Goal: Task Accomplishment & Management: Manage account settings

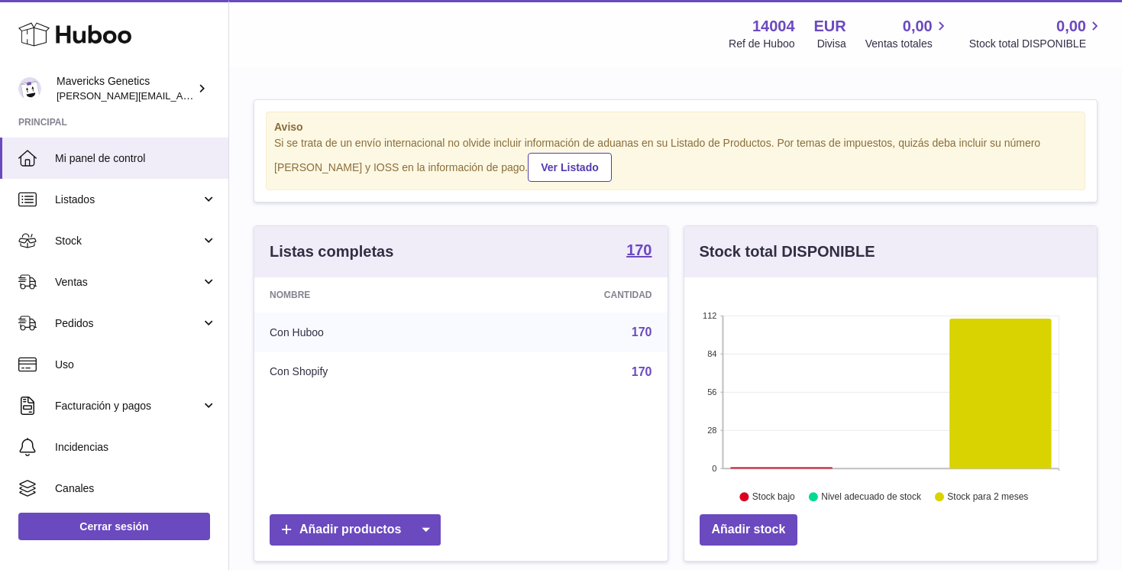
scroll to position [238, 412]
click at [176, 83] on div "Mavericks Genetics pablo@mavericksgenetics.com" at bounding box center [125, 88] width 137 height 29
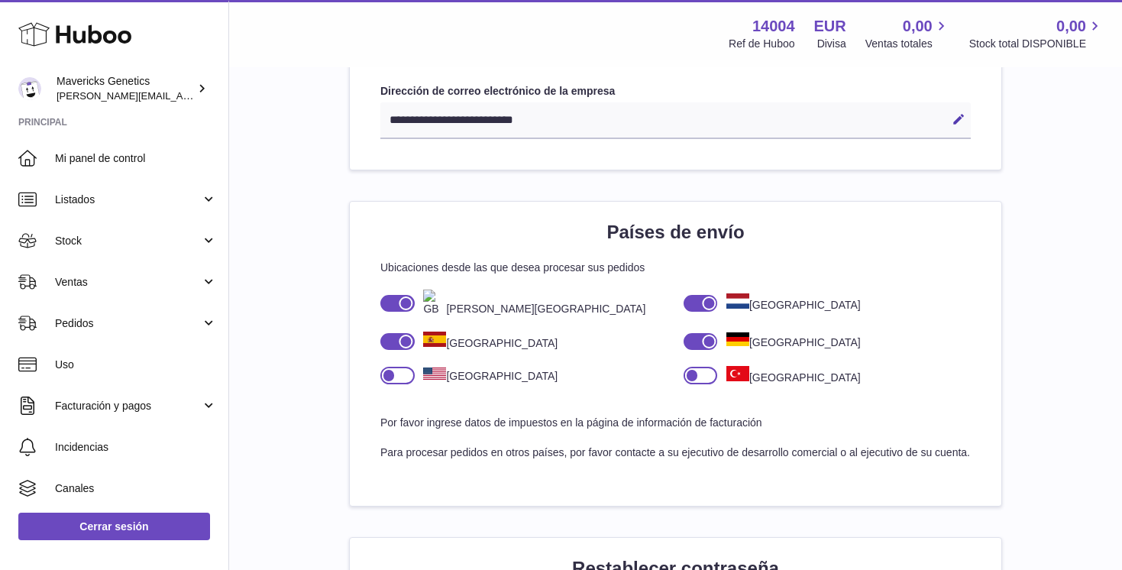
scroll to position [1761, 0]
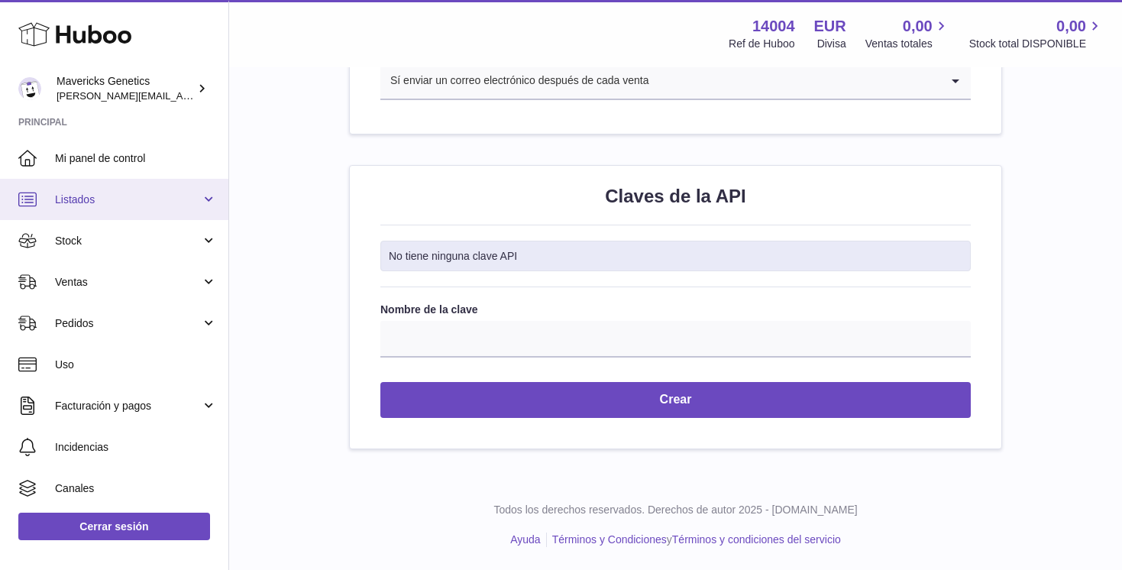
click at [99, 202] on span "Listados" at bounding box center [128, 199] width 146 height 15
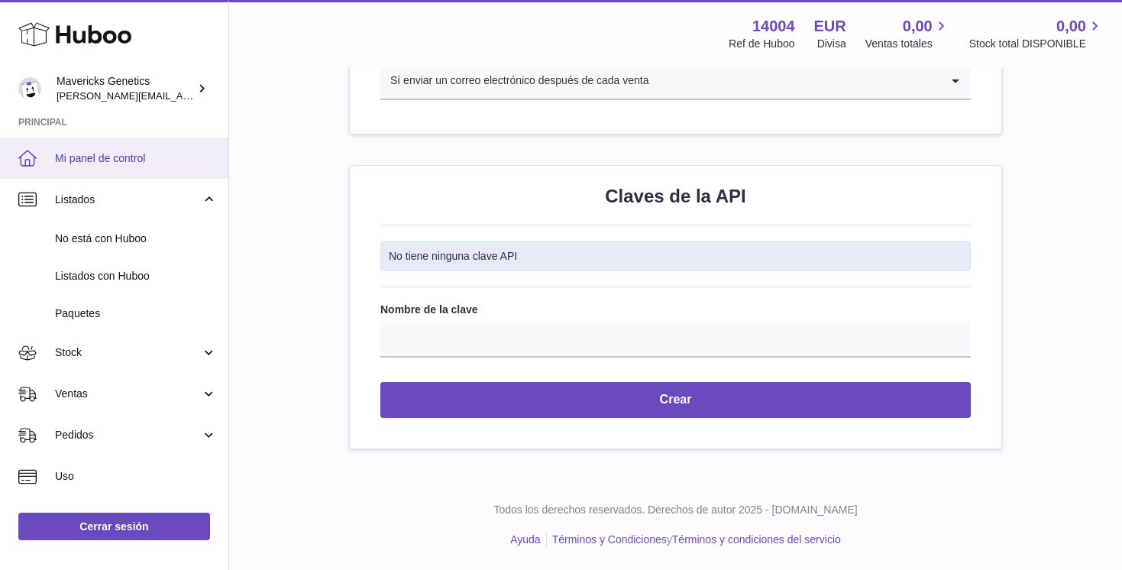
click at [114, 160] on span "Mi panel de control" at bounding box center [136, 158] width 162 height 15
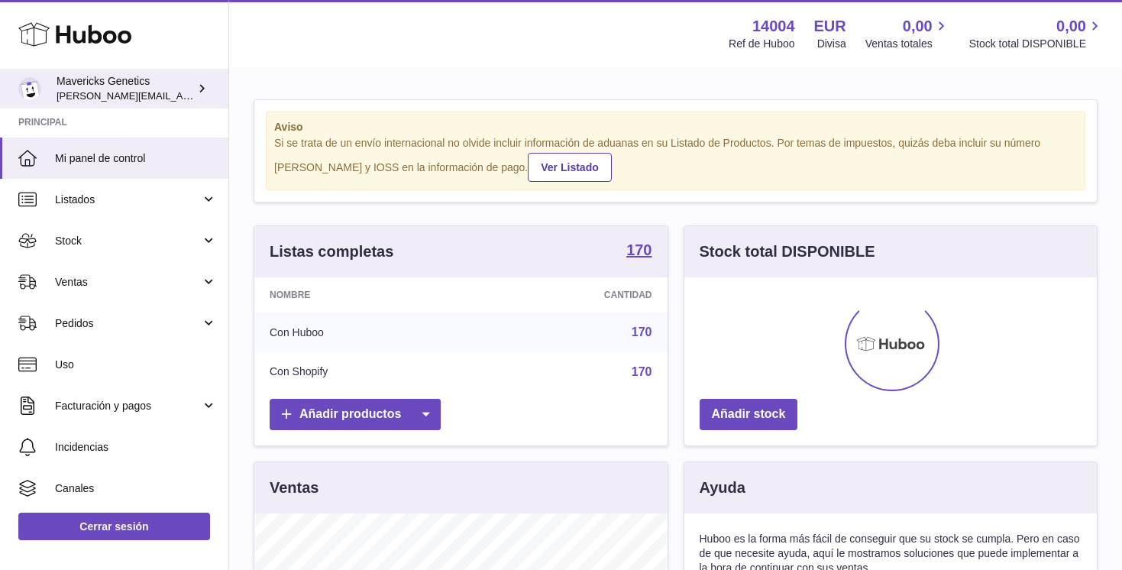
scroll to position [238, 412]
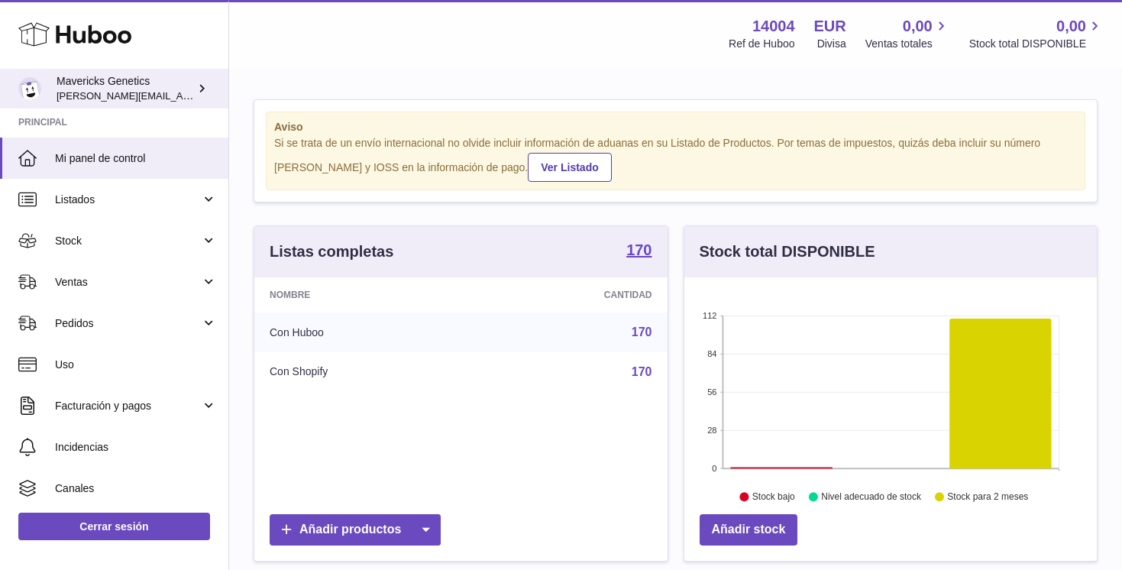
click at [195, 89] on icon at bounding box center [202, 88] width 16 height 16
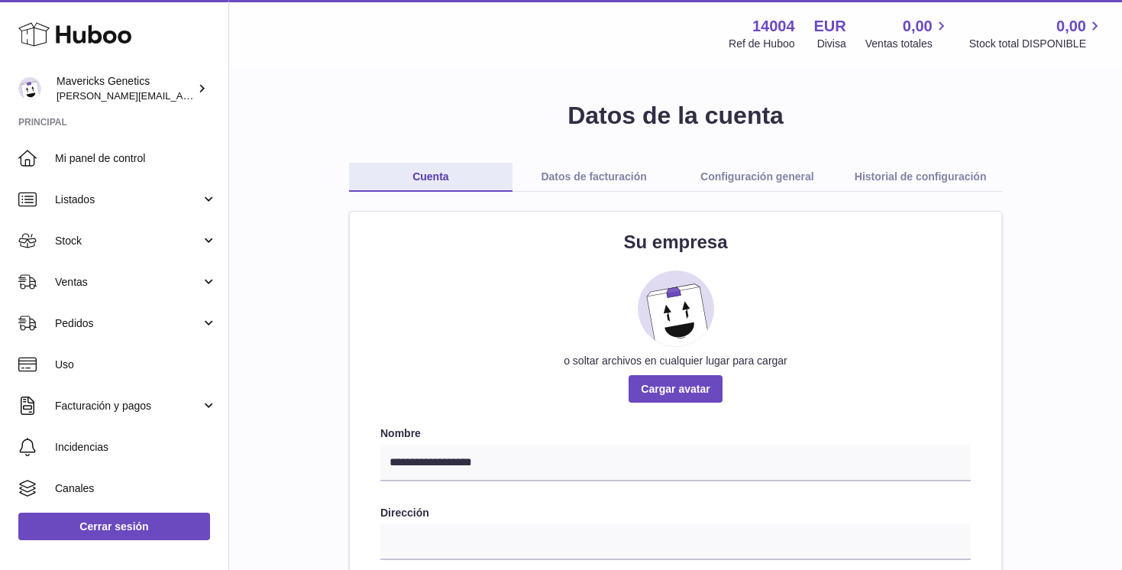
click at [568, 175] on link "Datos de facturación" at bounding box center [593, 177] width 163 height 29
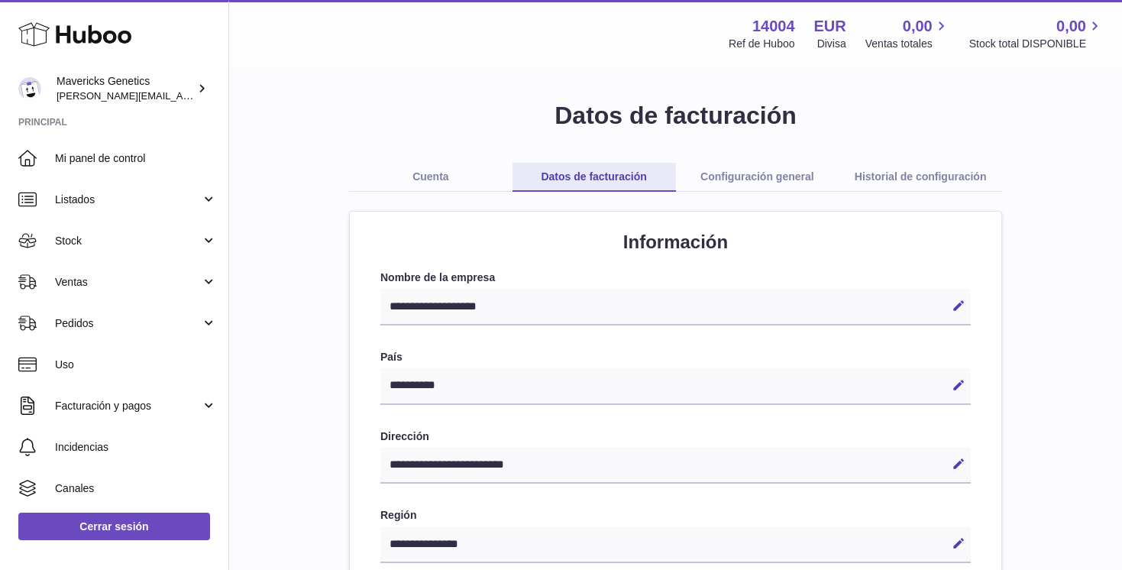
select select "**"
click at [755, 178] on link "Configuración general" at bounding box center [757, 177] width 163 height 29
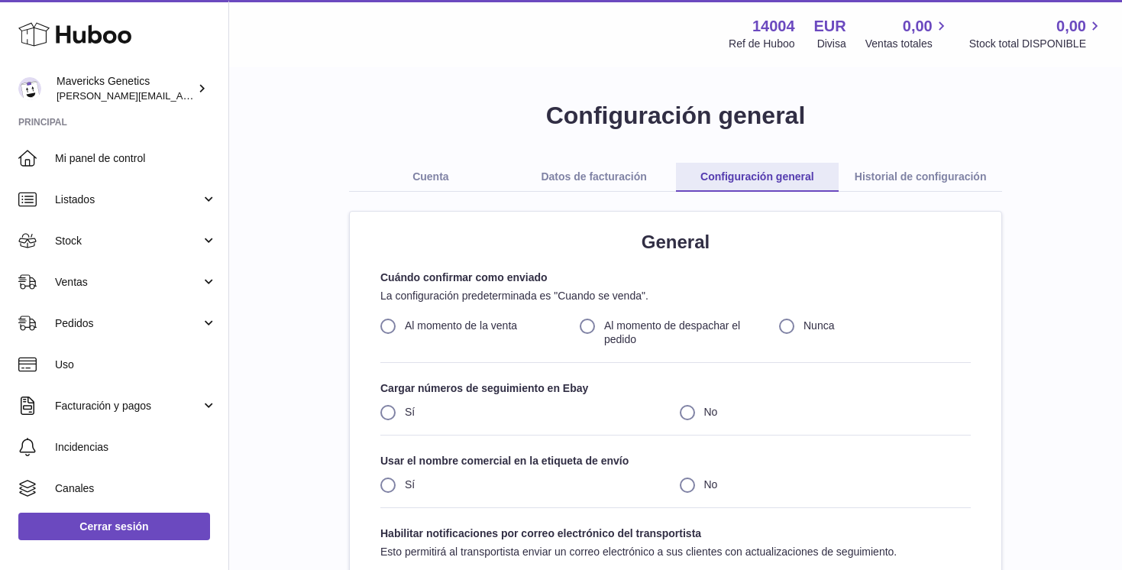
click at [876, 179] on link "Historial de configuración" at bounding box center [919, 177] width 163 height 29
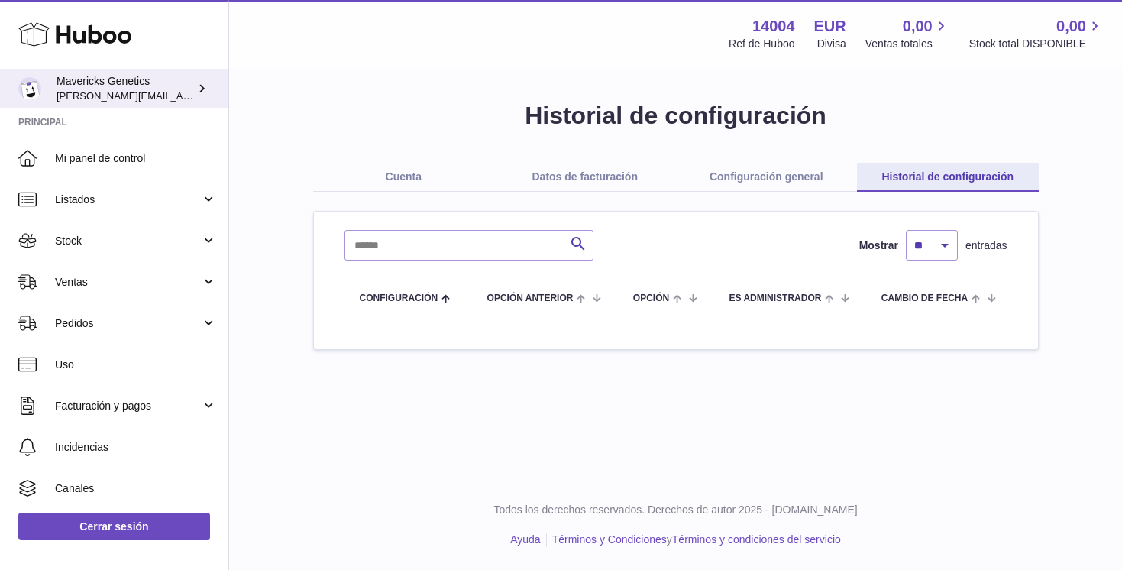
click at [195, 95] on icon at bounding box center [202, 88] width 16 height 16
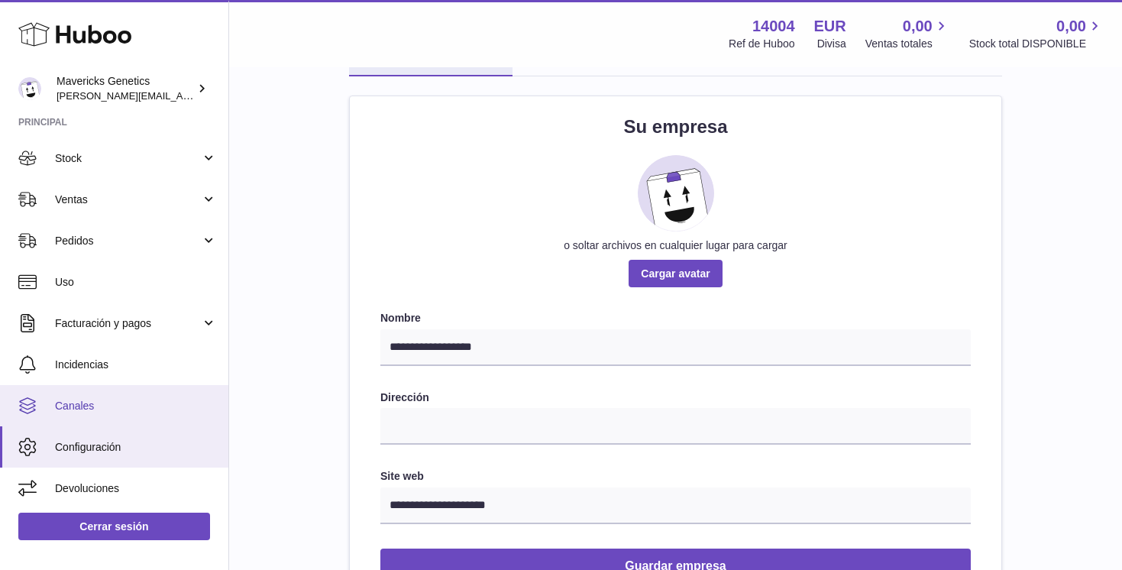
scroll to position [152, 0]
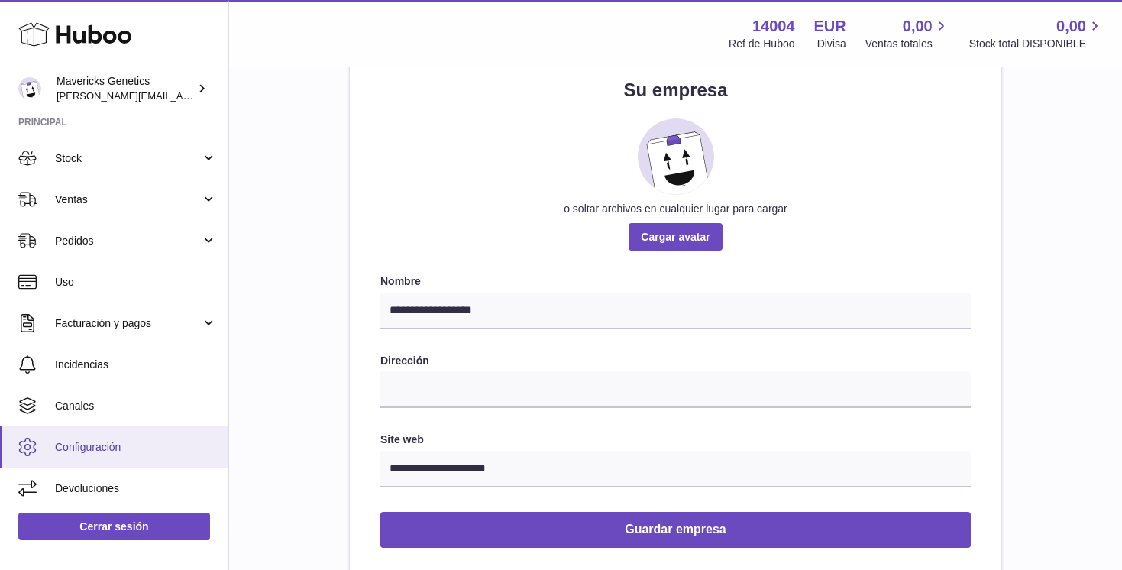
click at [100, 447] on span "Configuración" at bounding box center [136, 447] width 162 height 15
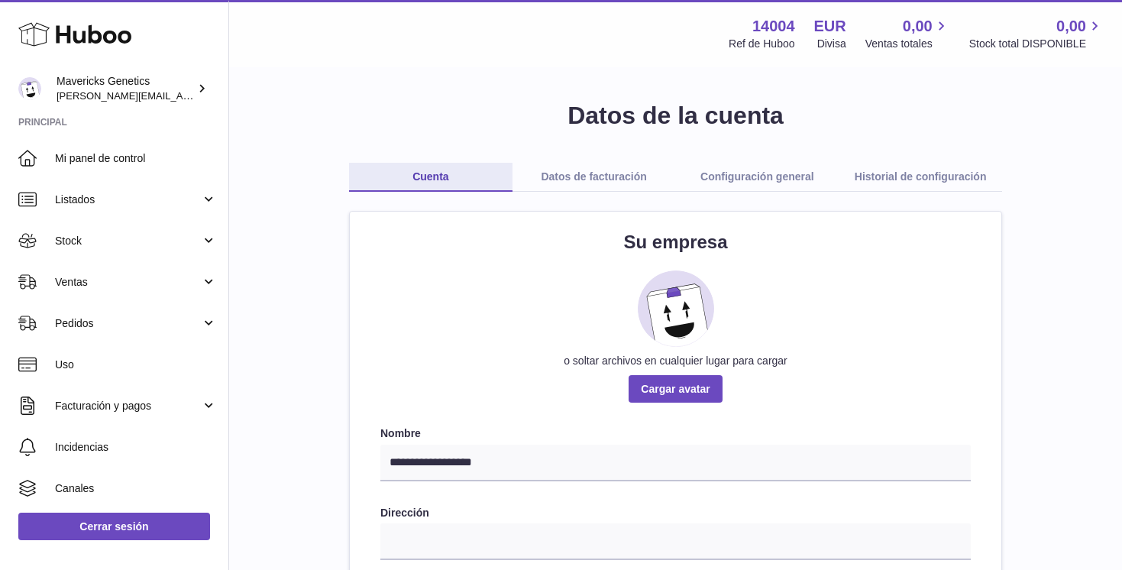
click at [598, 179] on link "Datos de facturación" at bounding box center [593, 177] width 163 height 29
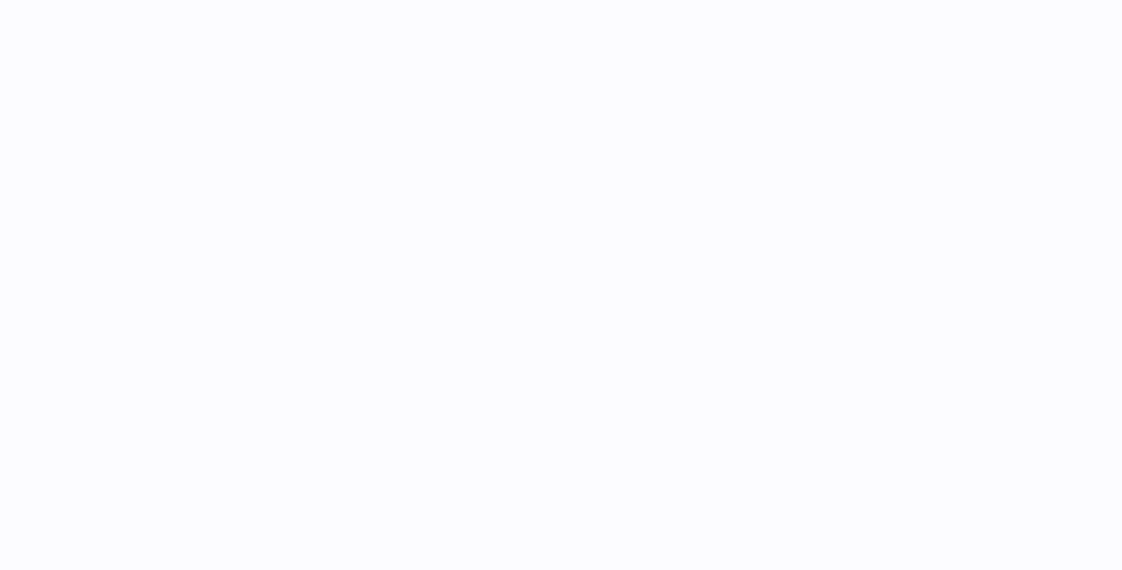
select select "**"
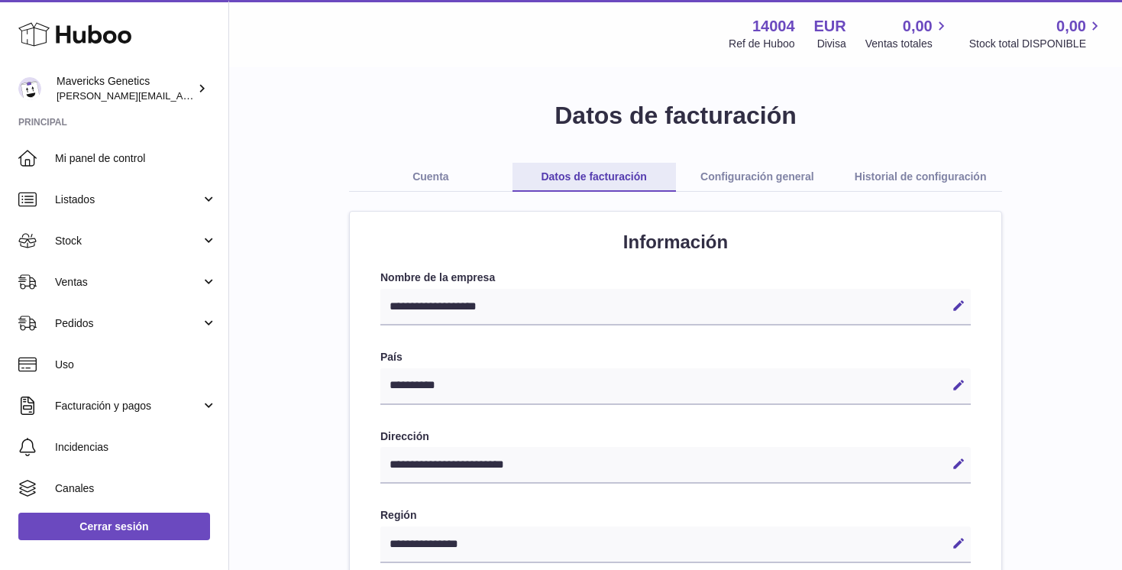
click at [719, 182] on link "Configuración general" at bounding box center [757, 177] width 163 height 29
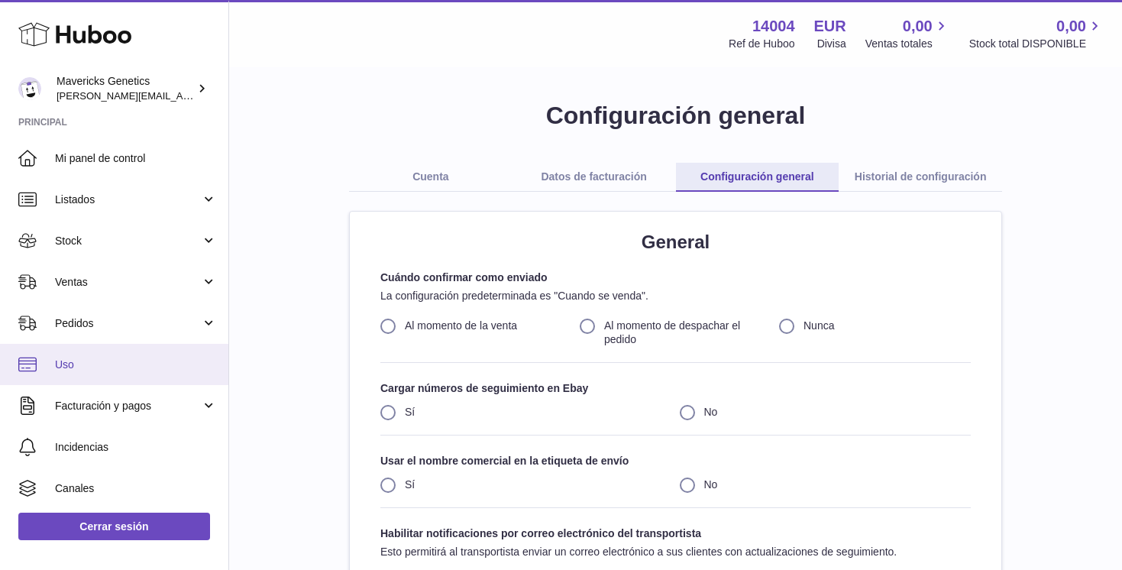
click at [147, 367] on span "Uso" at bounding box center [136, 364] width 162 height 15
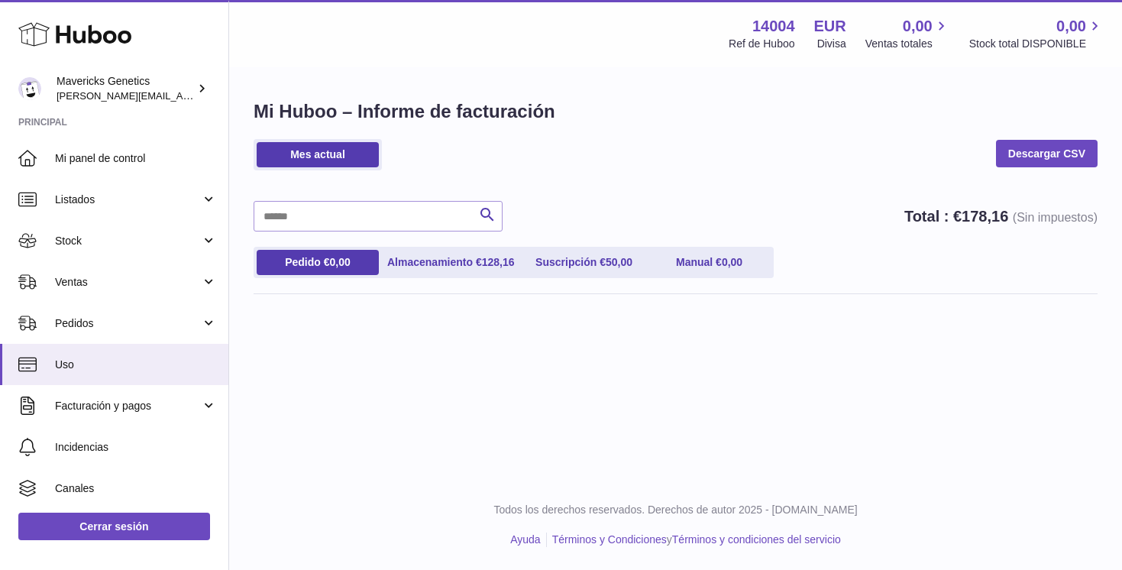
click at [63, 33] on use at bounding box center [74, 35] width 113 height 24
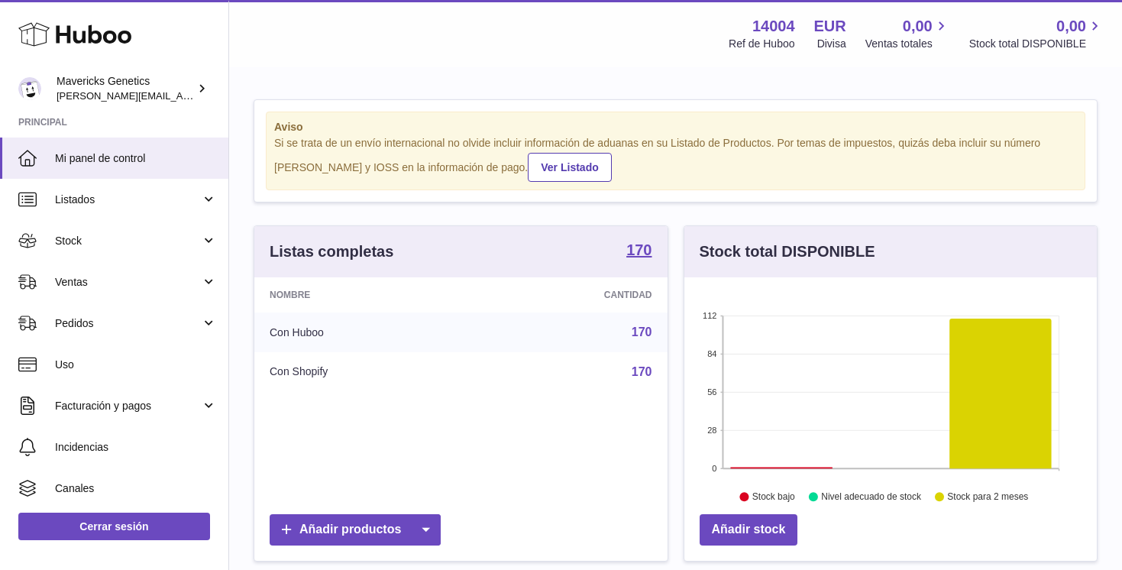
scroll to position [238, 412]
